Goal: Book appointment/travel/reservation

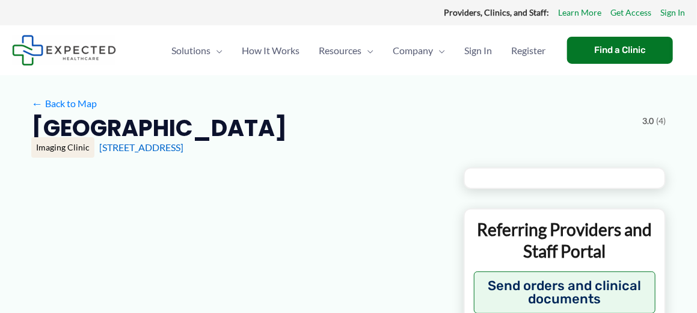
type input "**********"
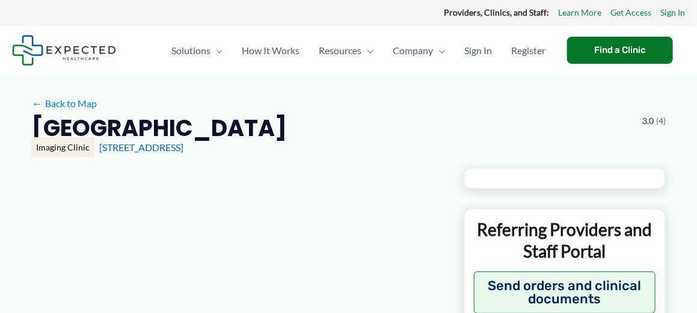
type input "**********"
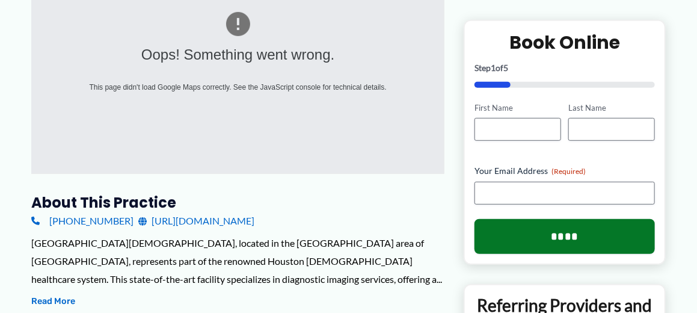
scroll to position [301, 0]
